Goal: Task Accomplishment & Management: Use online tool/utility

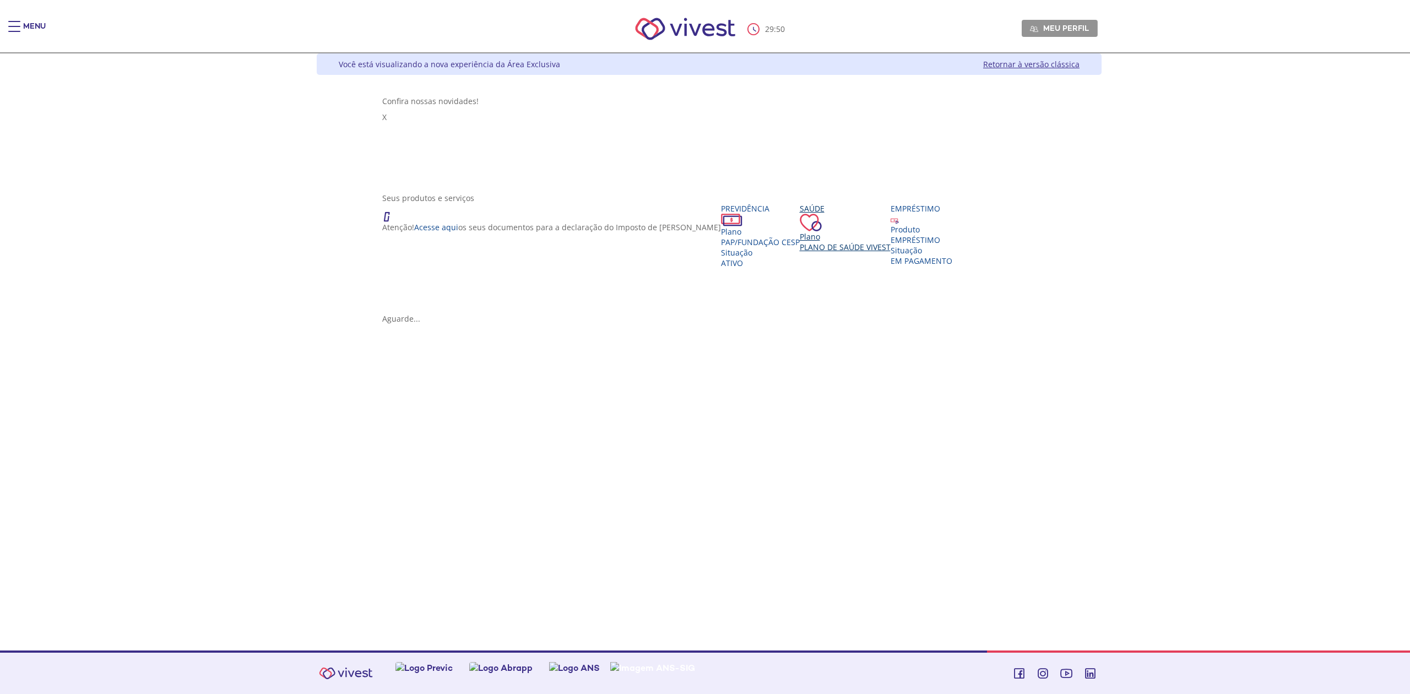
click at [800, 242] on span "Plano de Saúde VIVEST" at bounding box center [845, 247] width 91 height 10
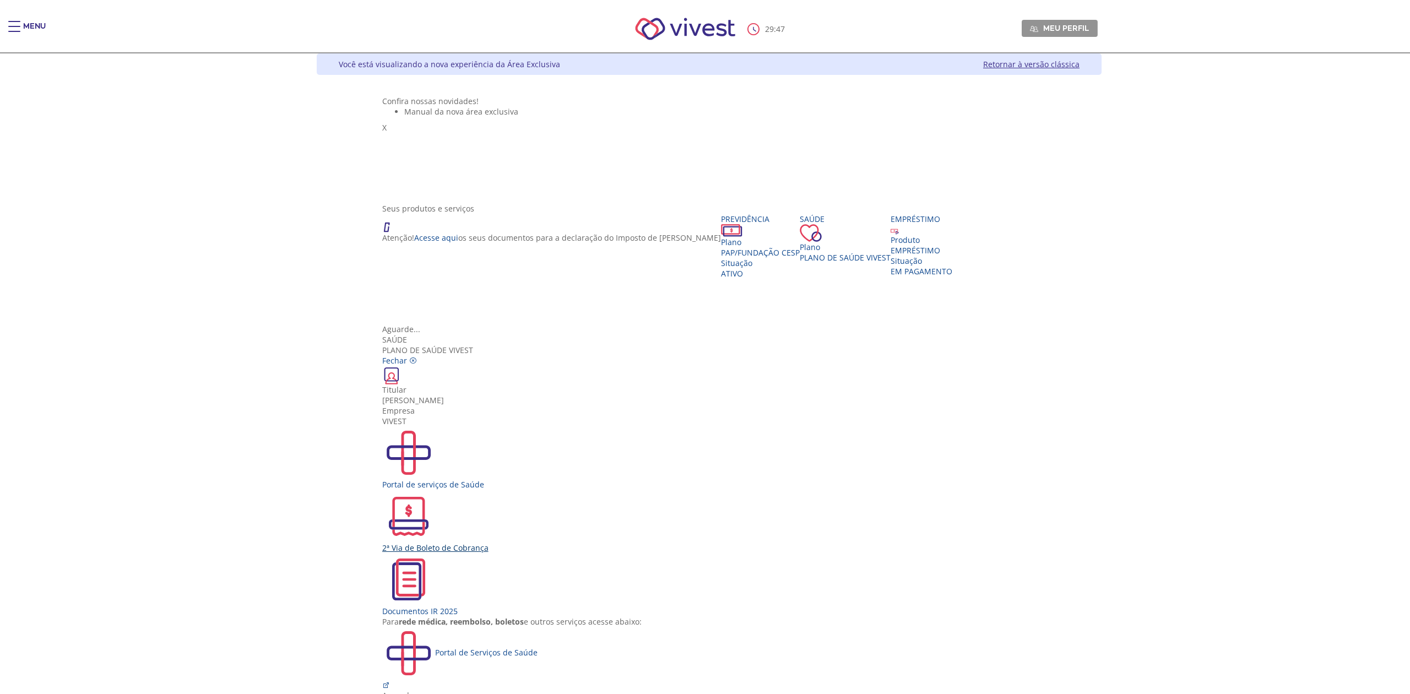
click at [653, 543] on div "2ª Via de Boleto de Cobrança" at bounding box center [709, 548] width 654 height 10
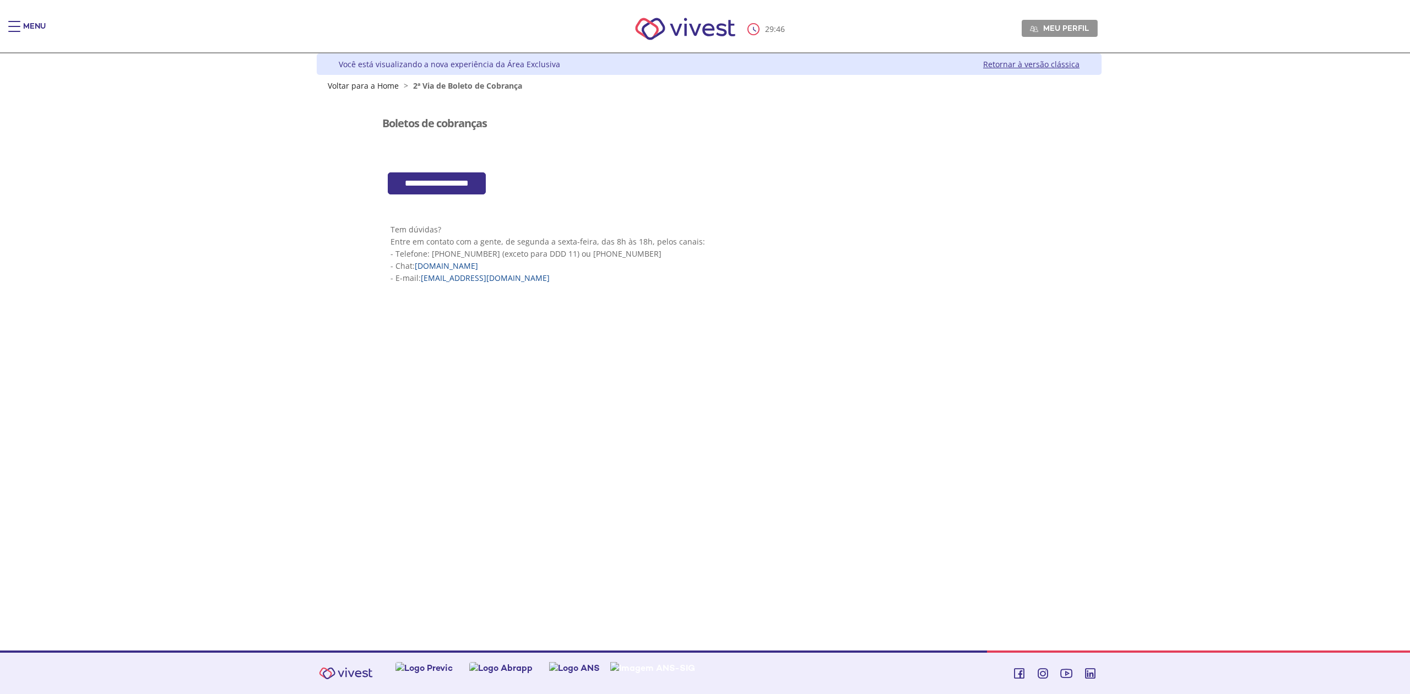
click at [468, 183] on input "**********" at bounding box center [437, 183] width 98 height 23
